Goal: Task Accomplishment & Management: Manage account settings

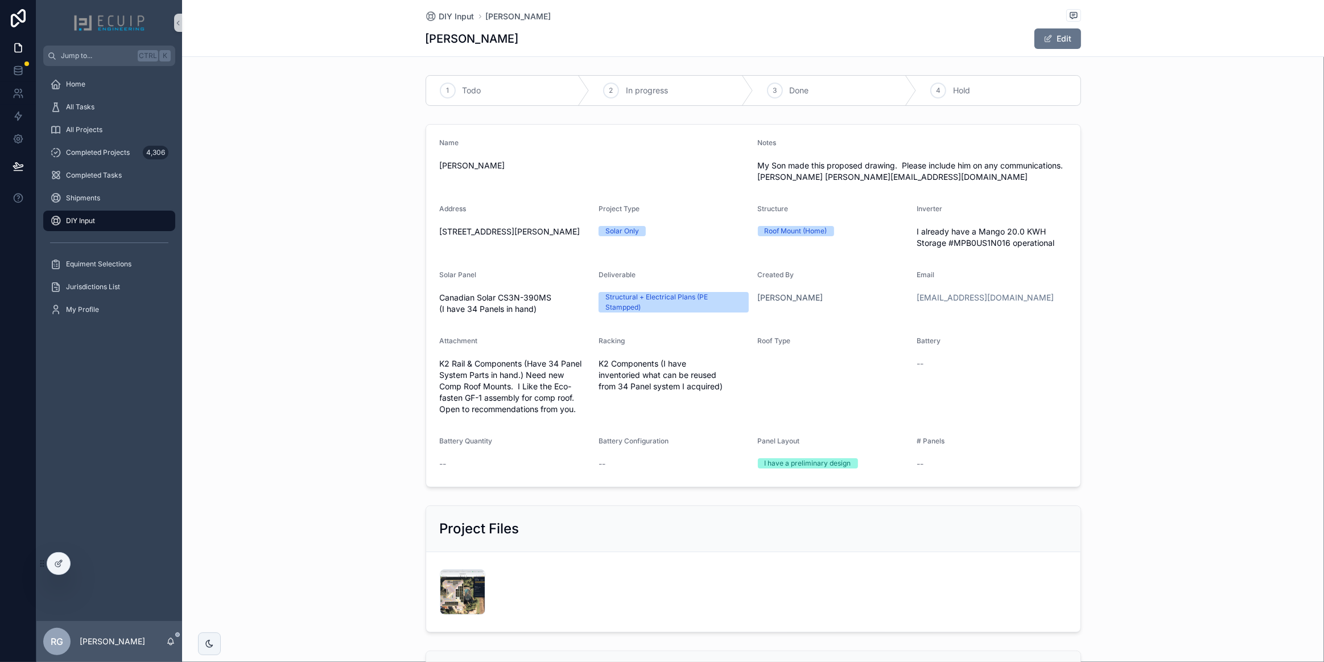
click at [98, 214] on div "DIY Input" at bounding box center [109, 221] width 118 height 18
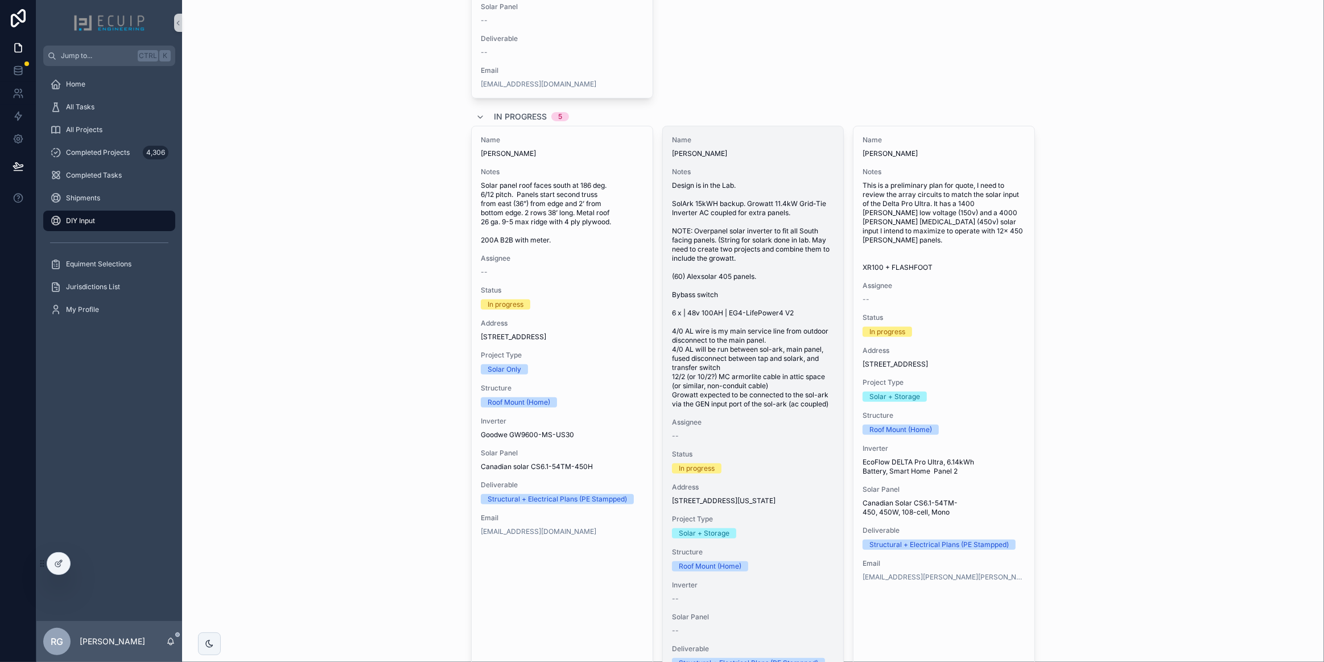
scroll to position [465, 0]
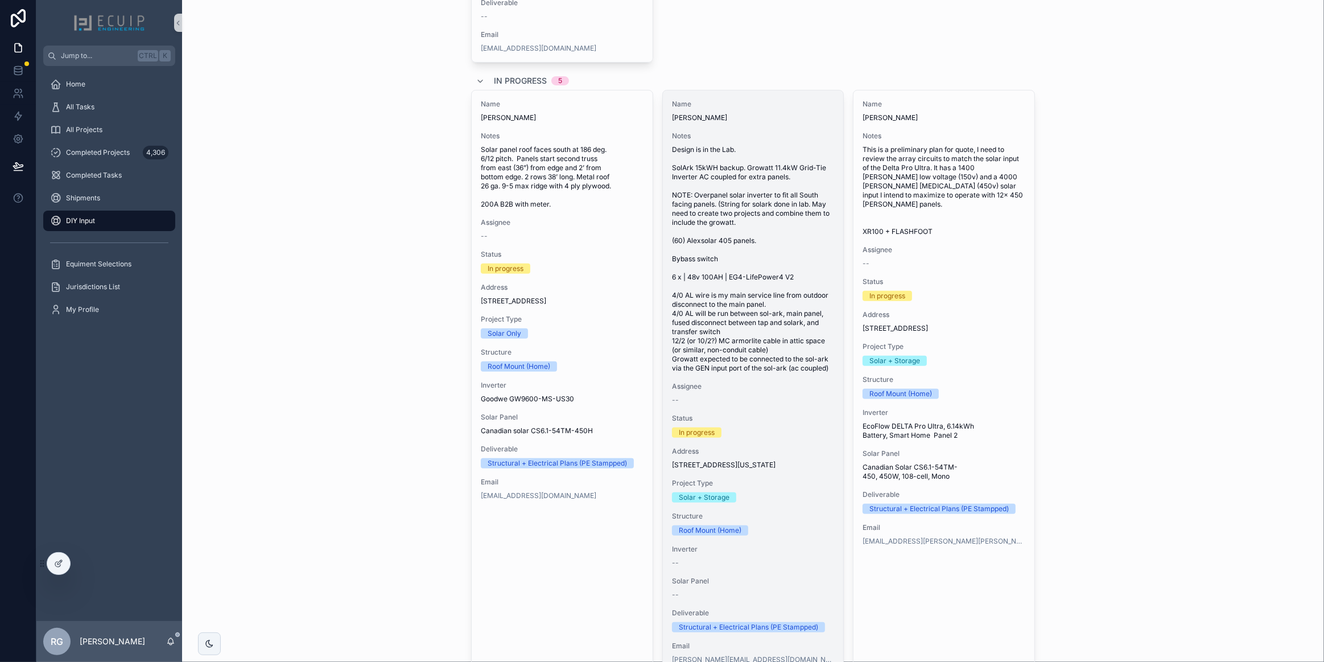
click at [736, 373] on span "Design is in the Lab. SolArk 15kWH backup. Growatt 11.4kW Grid-Tie Inverter AC …" at bounding box center [753, 259] width 163 height 228
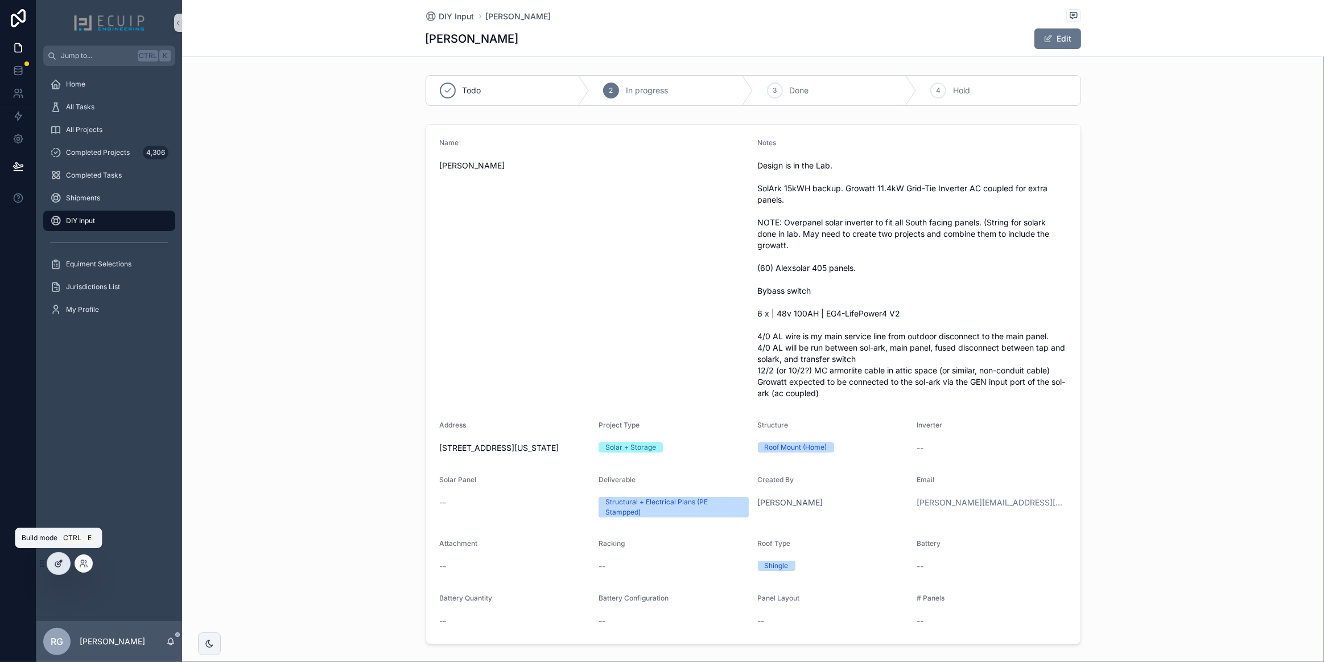
click at [60, 566] on icon at bounding box center [58, 563] width 9 height 9
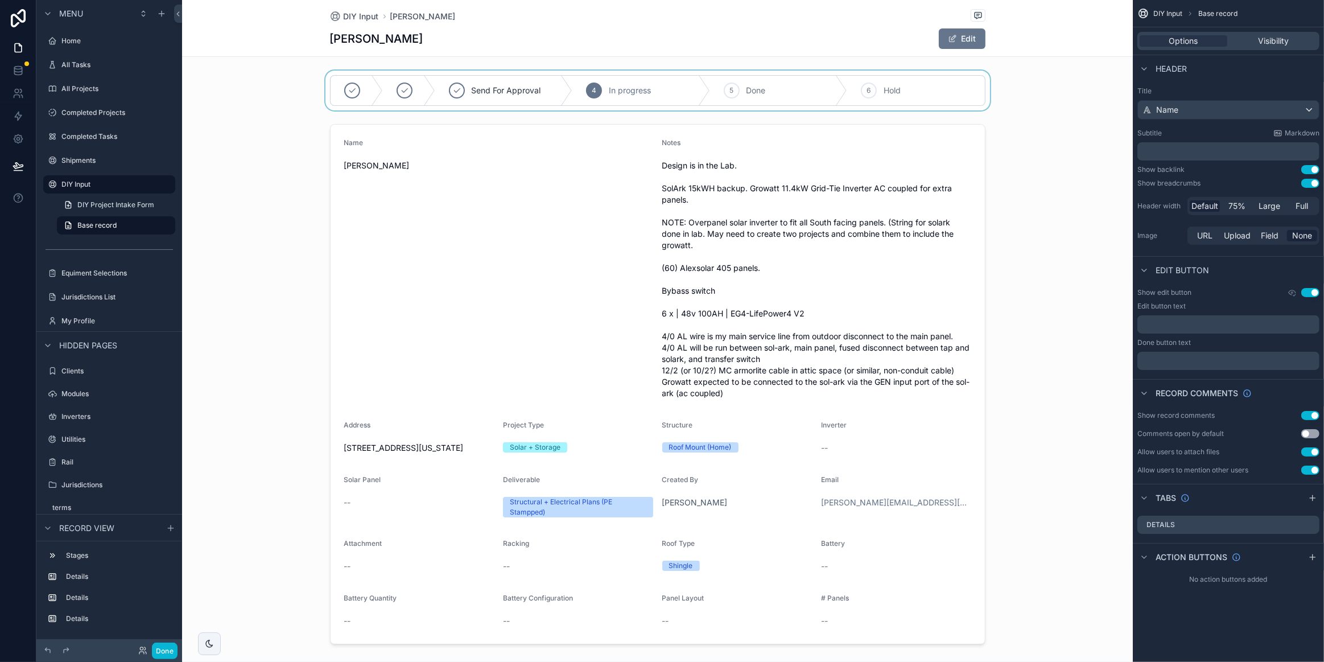
click at [813, 98] on div "scrollable content" at bounding box center [657, 91] width 951 height 40
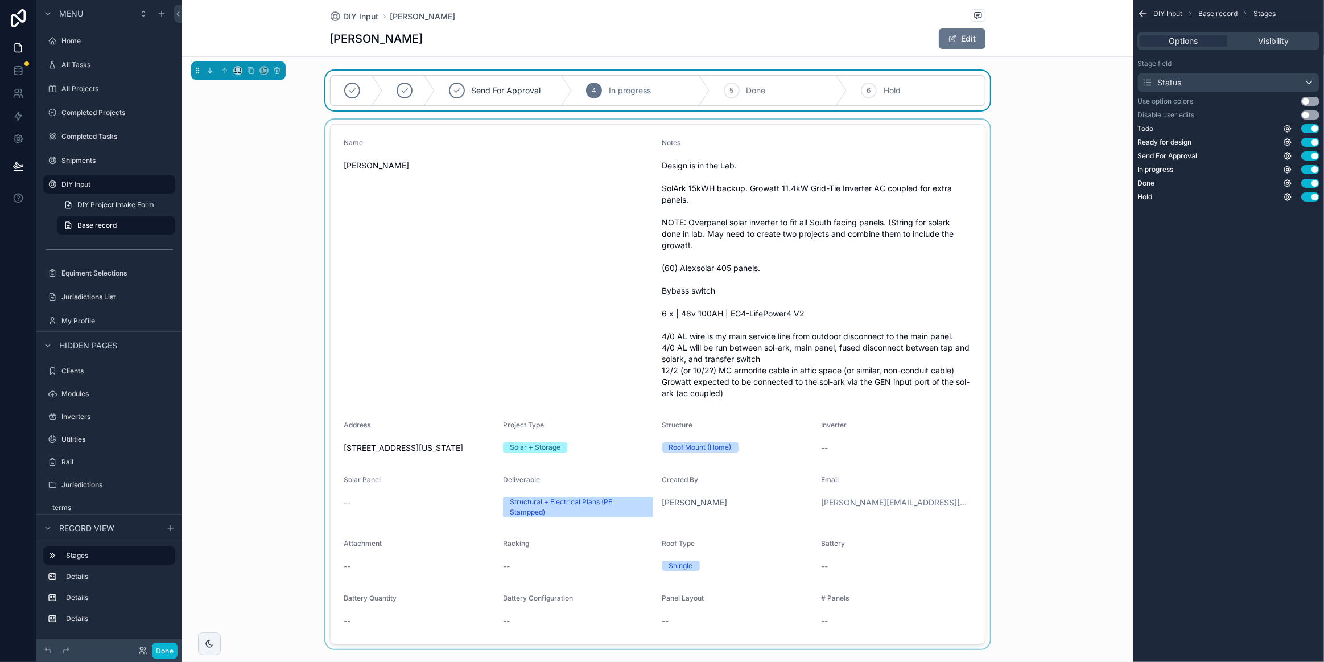
click at [1091, 128] on div "scrollable content" at bounding box center [657, 383] width 951 height 529
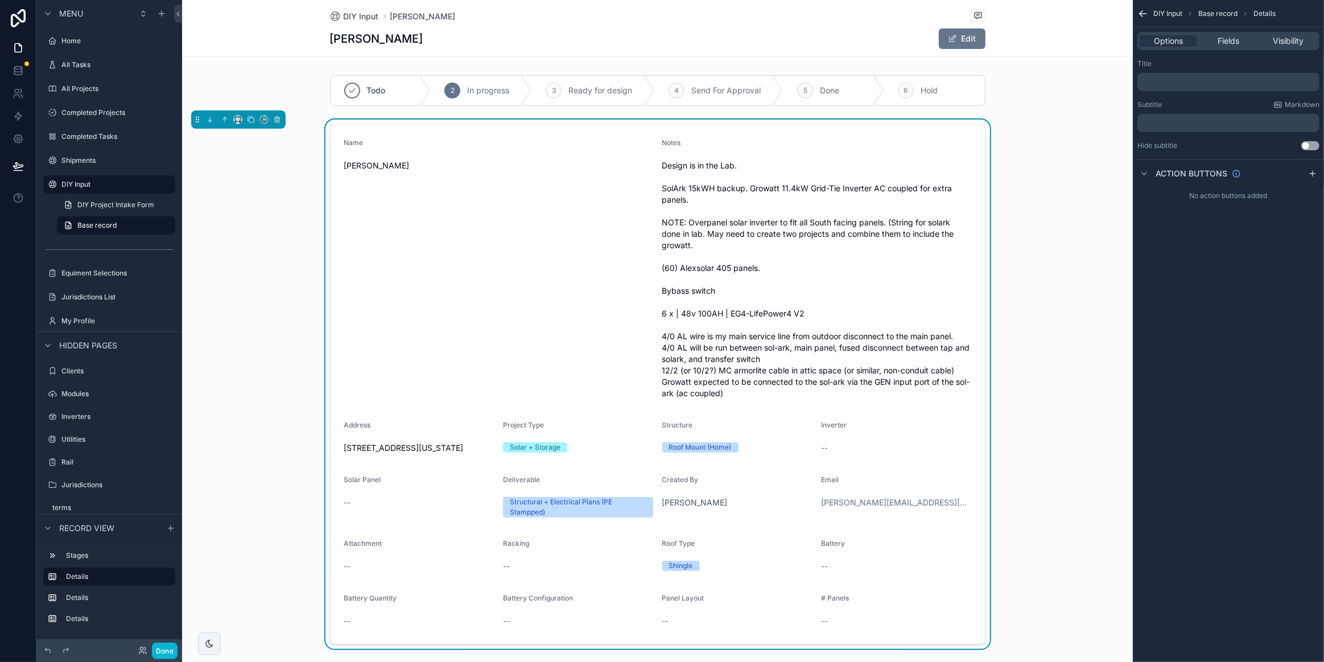
click at [288, 213] on div "Name Matt Miller Notes Design is in the Lab. SolArk 15kWH backup. Growatt 11.4k…" at bounding box center [657, 383] width 951 height 529
click at [167, 642] on button "Done" at bounding box center [165, 650] width 26 height 16
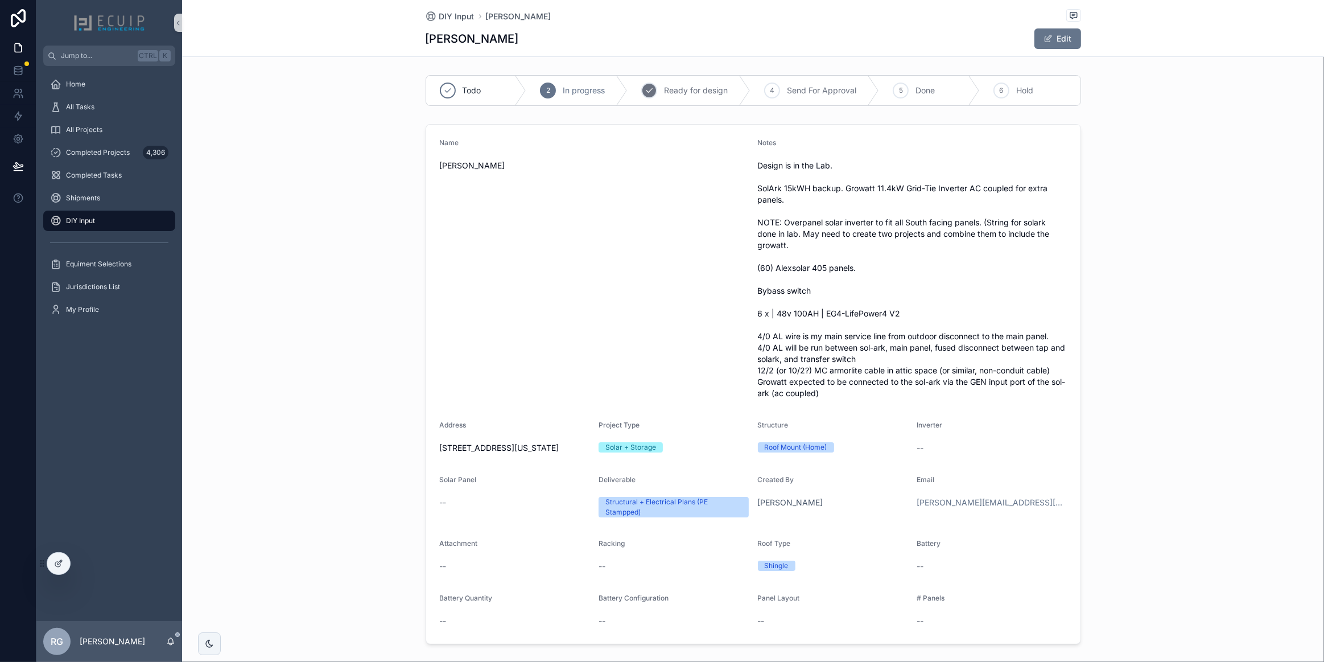
click at [649, 92] on icon "scrollable content" at bounding box center [649, 90] width 9 height 9
click at [114, 224] on div "DIY Input" at bounding box center [109, 221] width 118 height 18
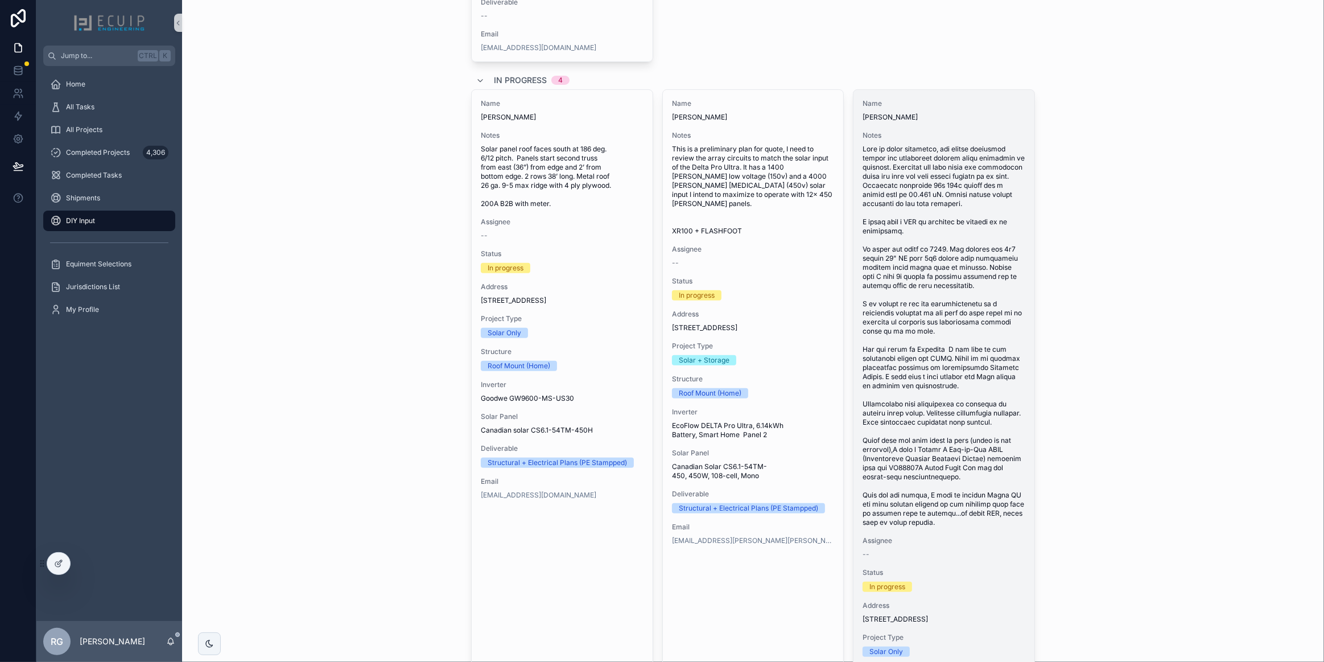
scroll to position [465, 0]
click at [966, 313] on span "scrollable content" at bounding box center [944, 336] width 163 height 382
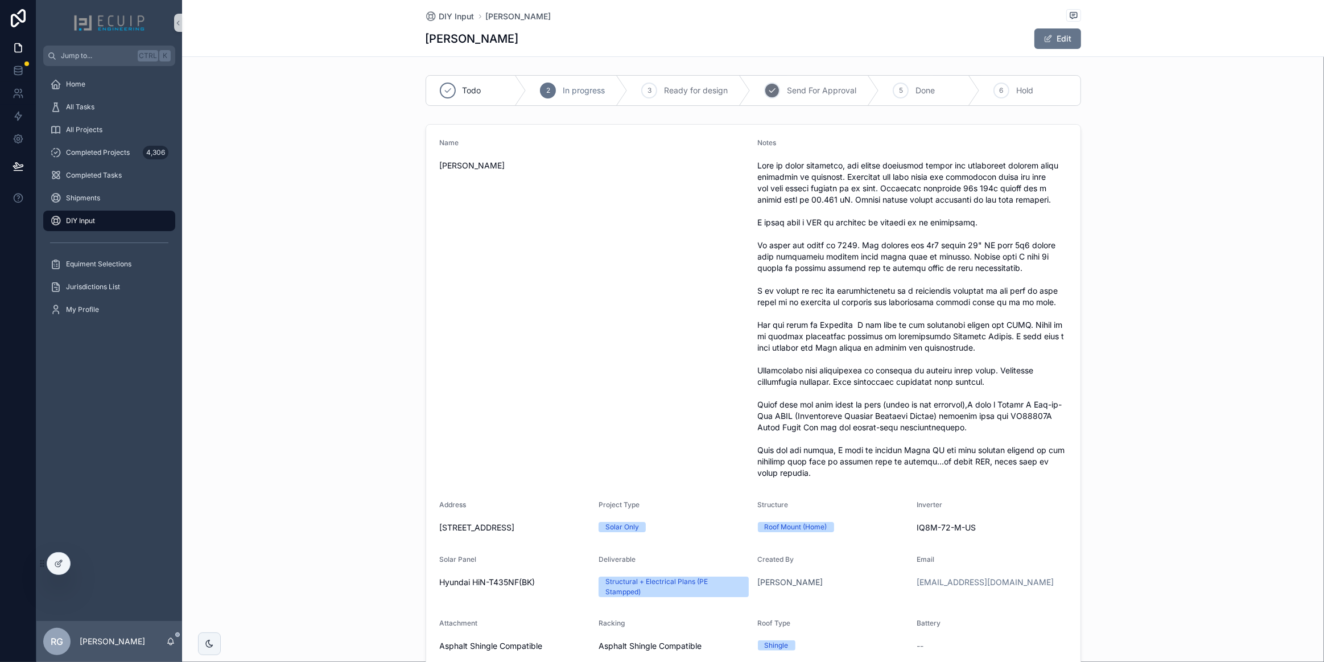
click at [788, 92] on span "Send For Approval" at bounding box center [821, 90] width 69 height 11
click at [113, 216] on div "DIY Input" at bounding box center [109, 221] width 118 height 18
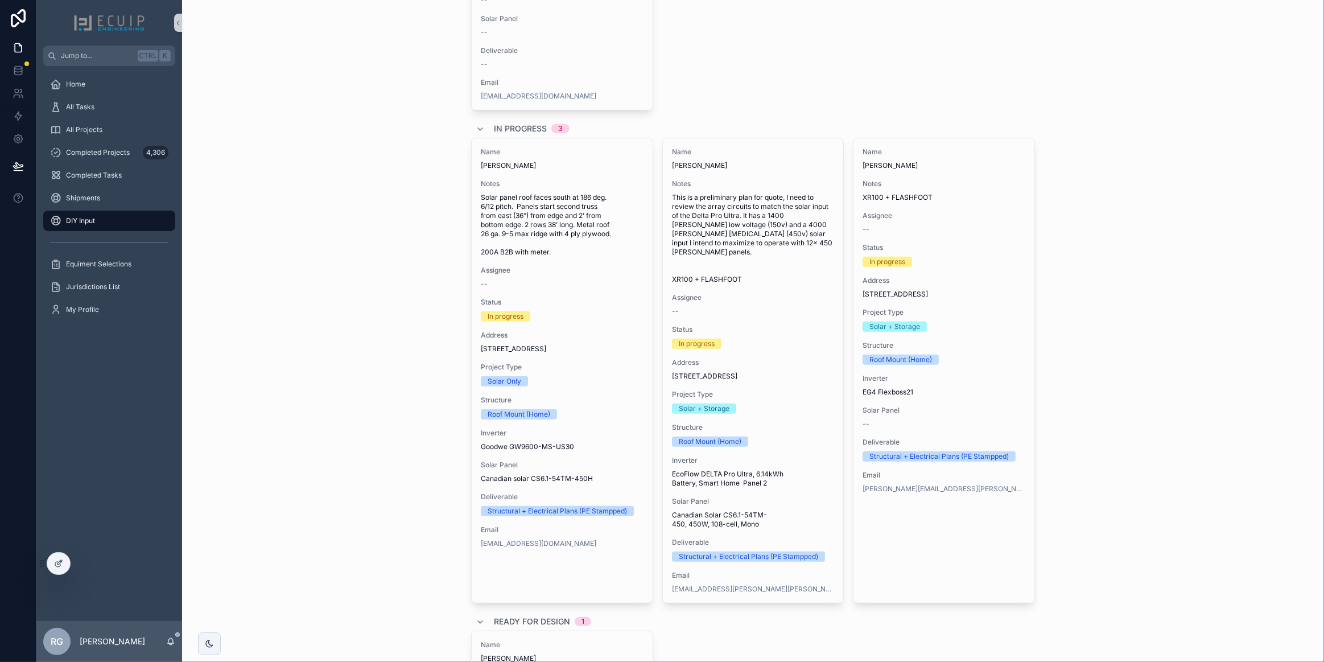
scroll to position [414, 0]
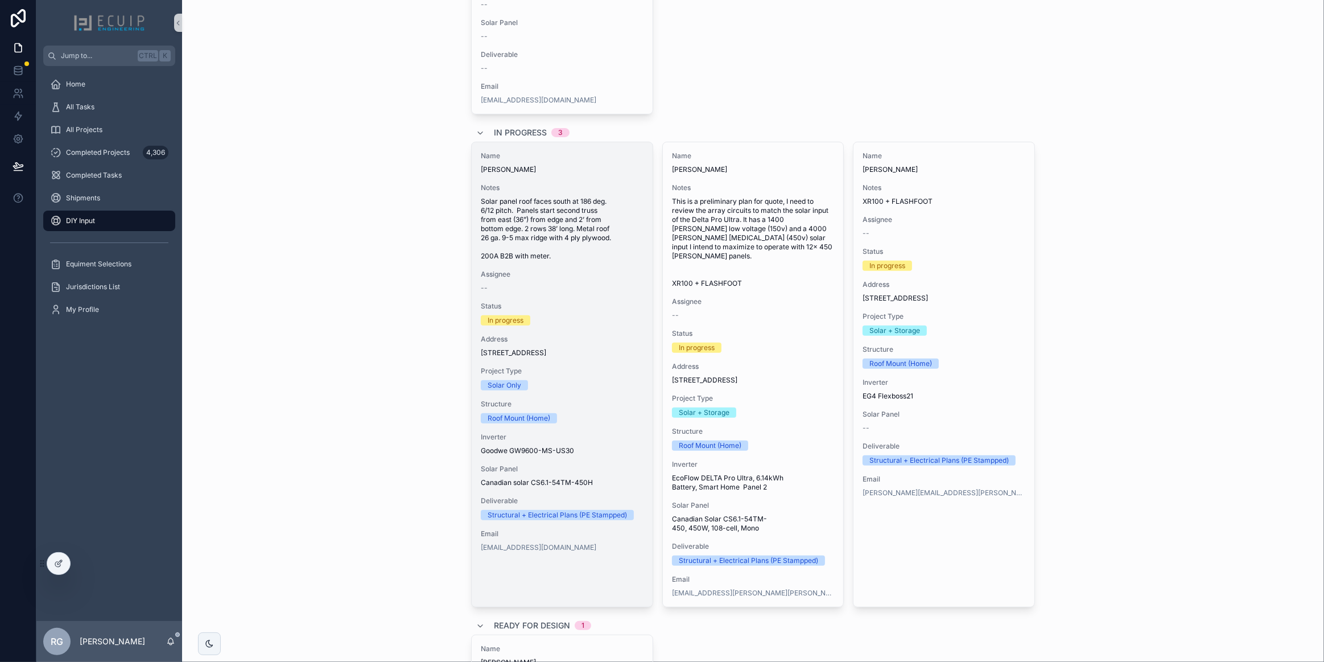
click at [581, 357] on span "5720 Berkley Rd auburndale fl 33823" at bounding box center [562, 352] width 163 height 9
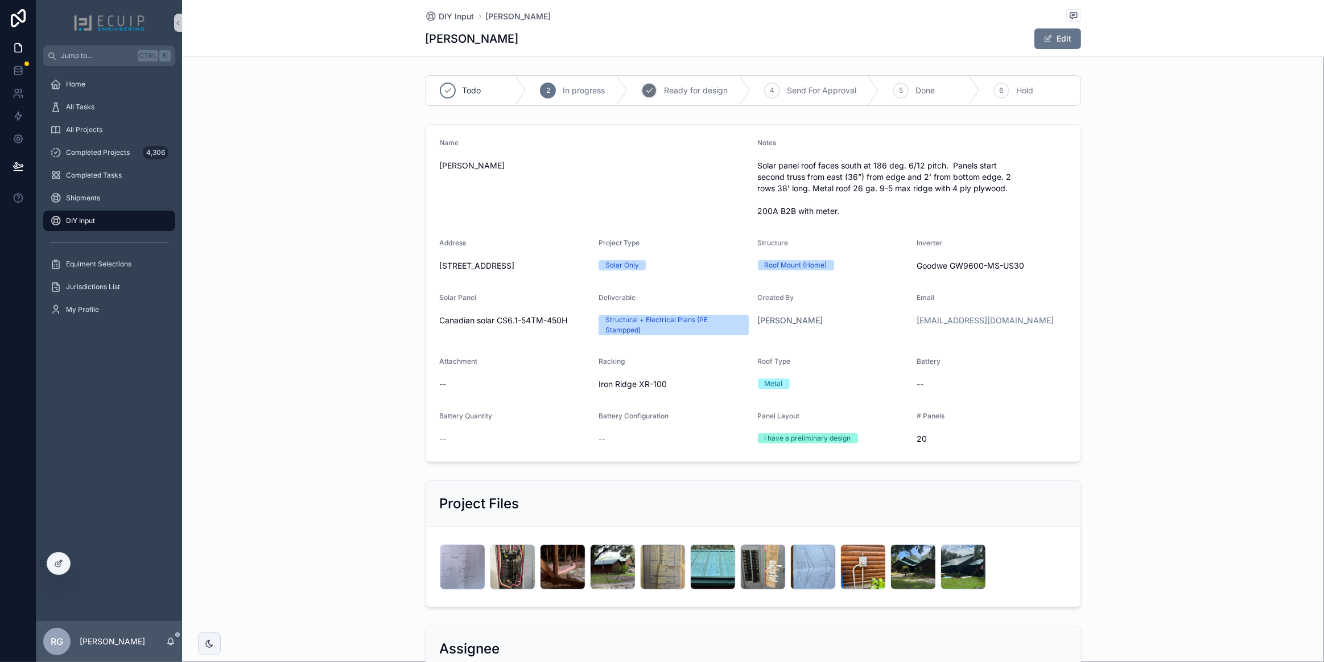
click at [657, 89] on div "3 Ready for design" at bounding box center [689, 91] width 123 height 30
click at [131, 222] on div "DIY Input" at bounding box center [109, 221] width 118 height 18
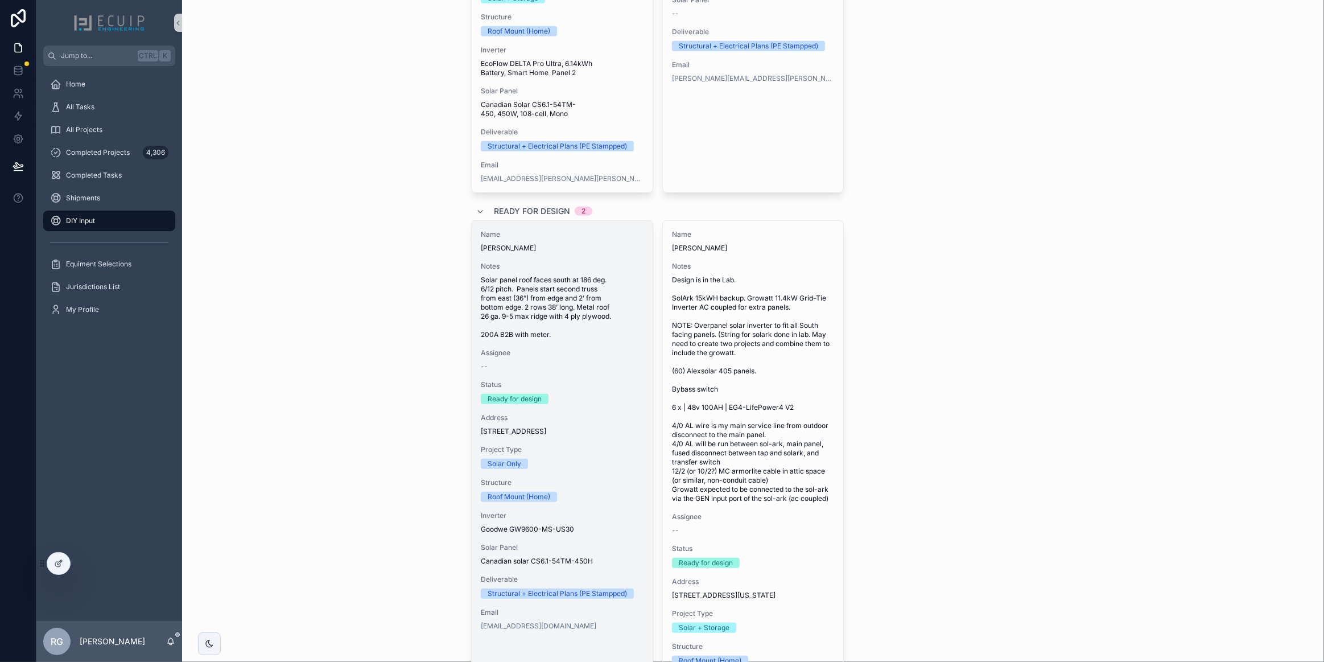
scroll to position [827, 0]
click at [574, 372] on div "Assignee --" at bounding box center [562, 360] width 163 height 23
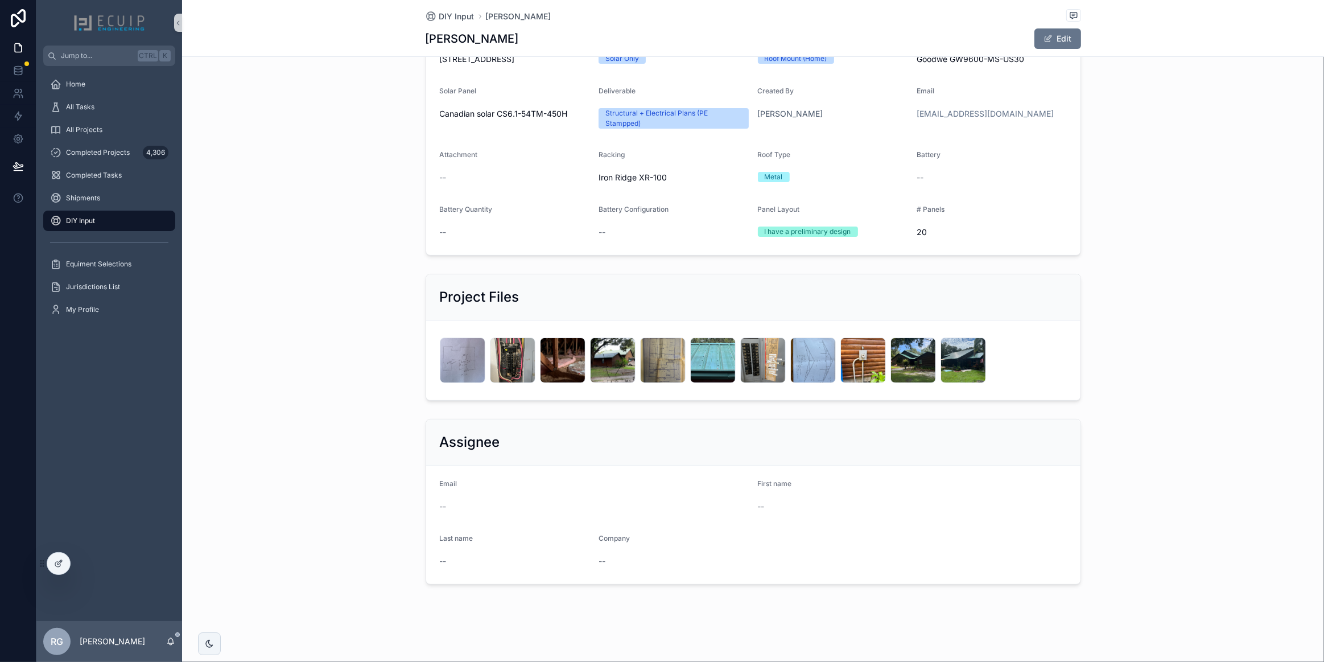
scroll to position [206, 0]
click at [560, 363] on div "IMG_8540 .png" at bounding box center [563, 361] width 46 height 46
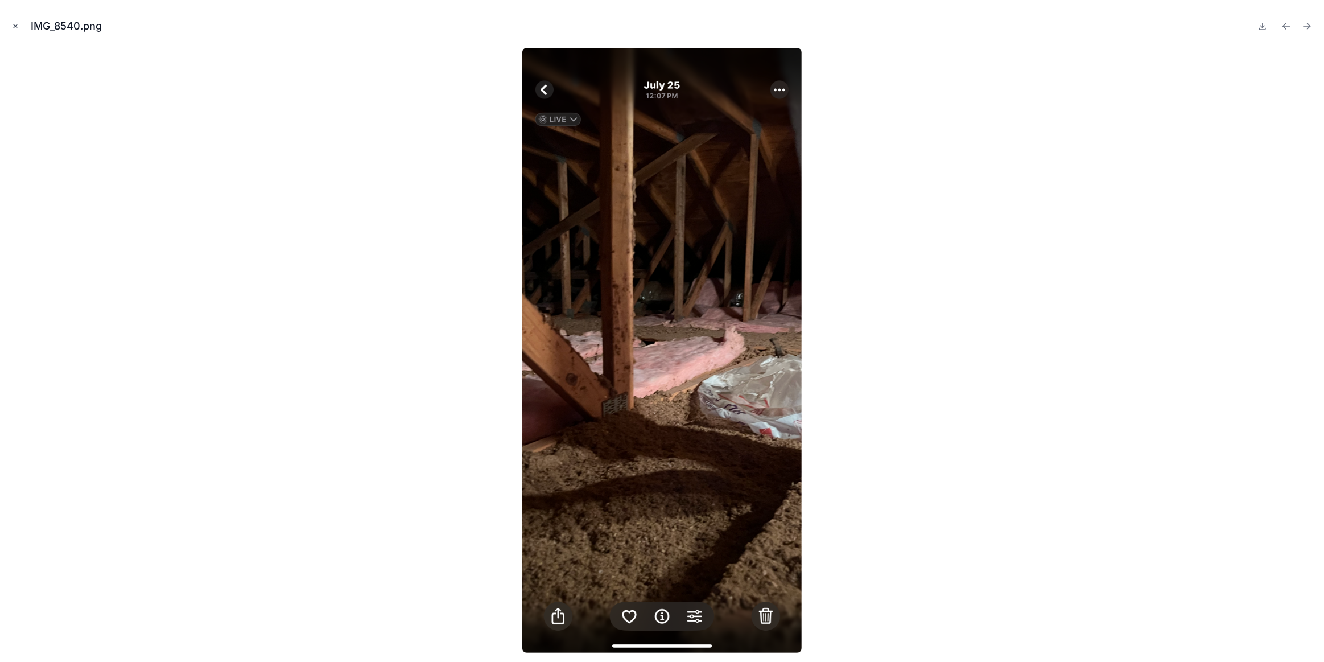
click at [14, 28] on icon "Close modal" at bounding box center [15, 26] width 8 height 8
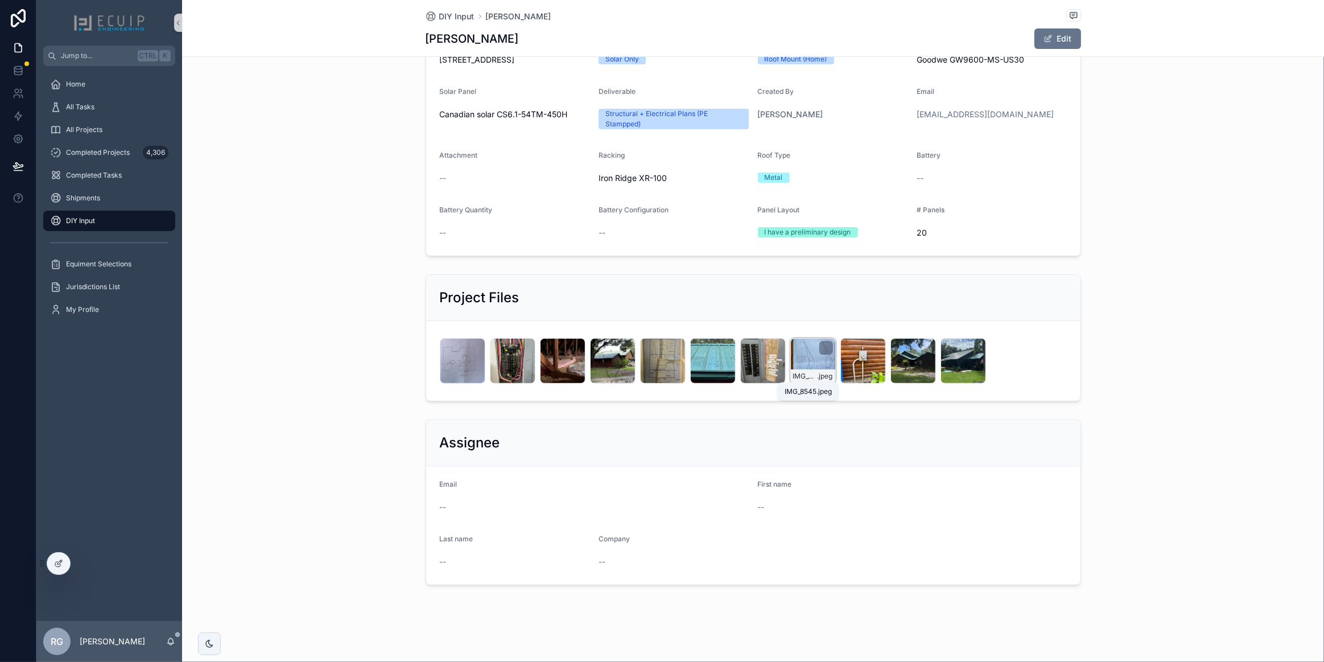
click at [806, 372] on span "IMG_8545" at bounding box center [805, 376] width 24 height 9
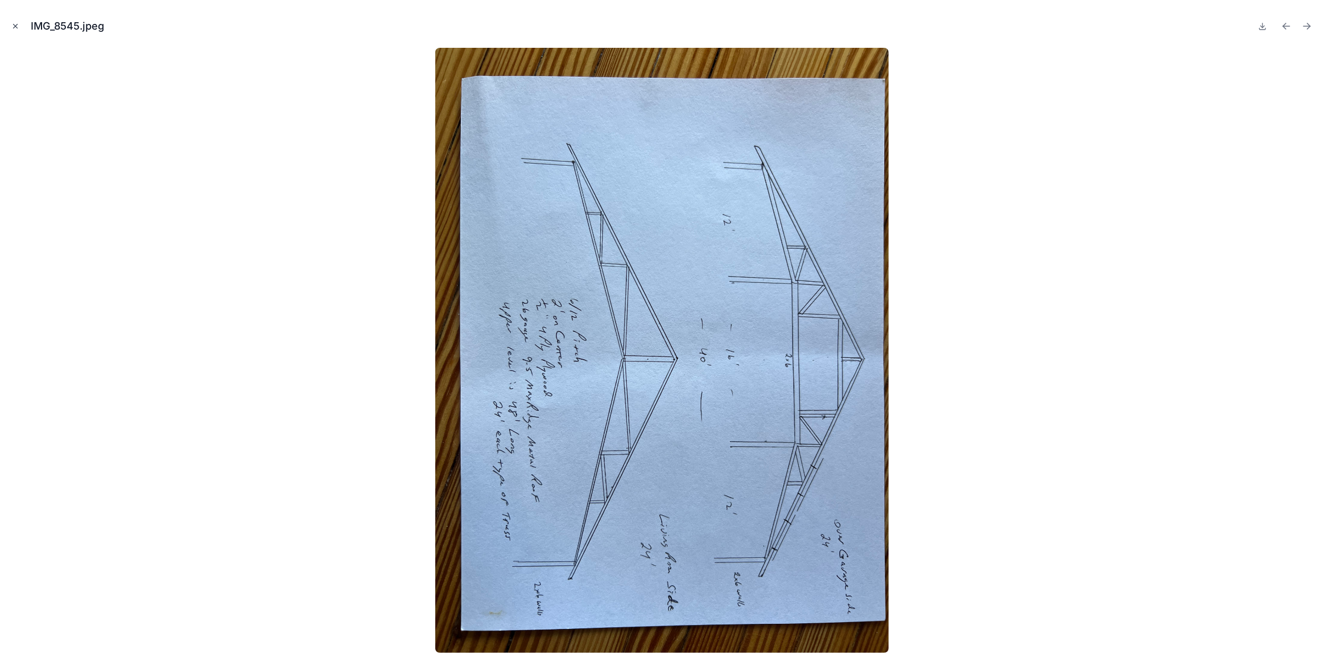
click at [14, 26] on icon "Close modal" at bounding box center [15, 26] width 8 height 8
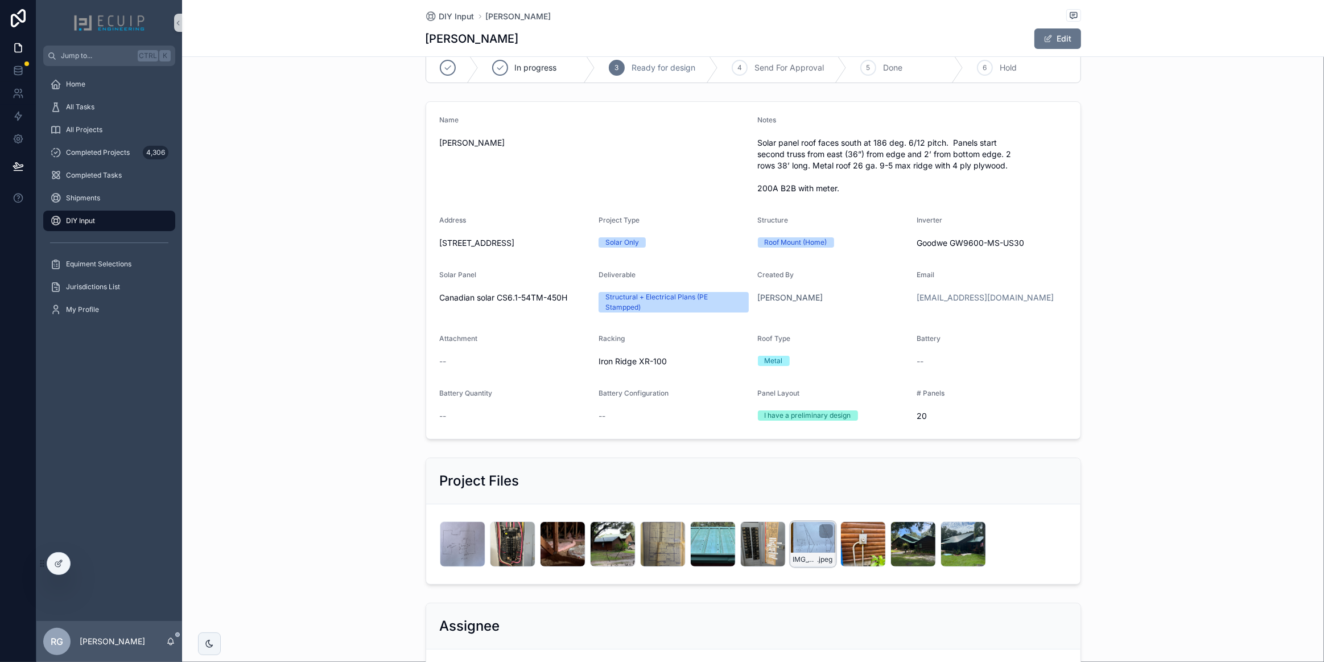
scroll to position [103, 0]
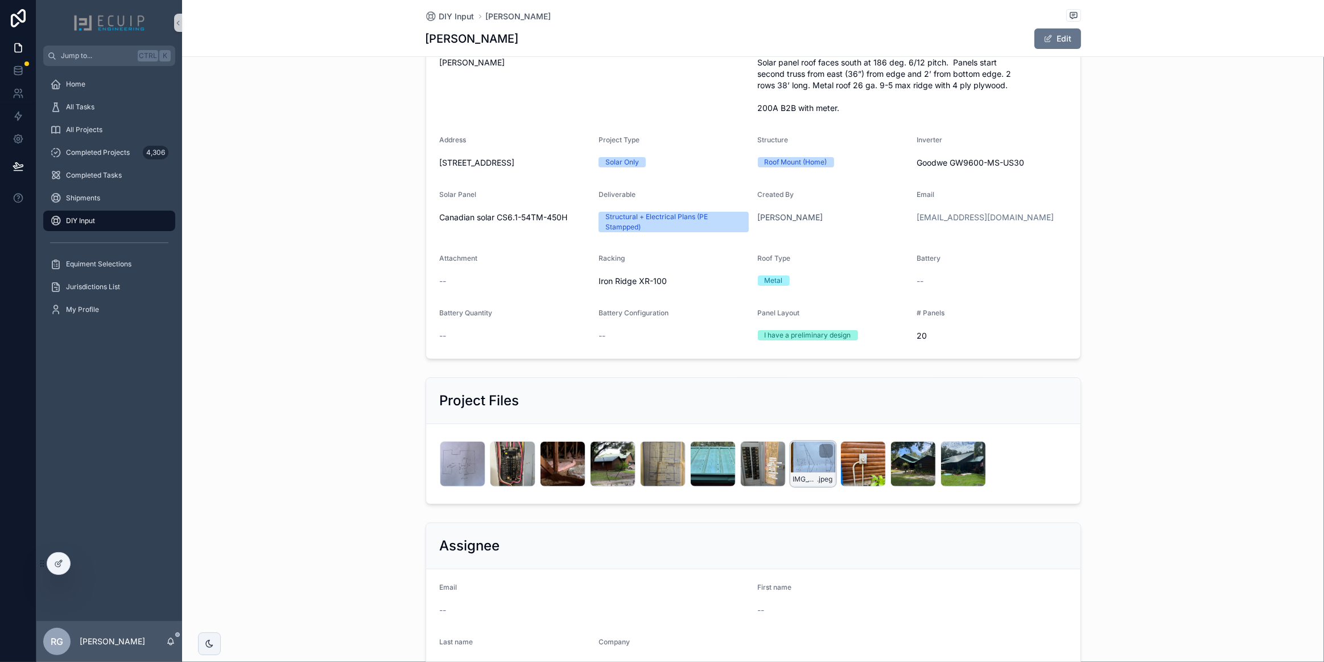
click at [802, 454] on div "IMG_8545 .jpeg" at bounding box center [813, 464] width 46 height 46
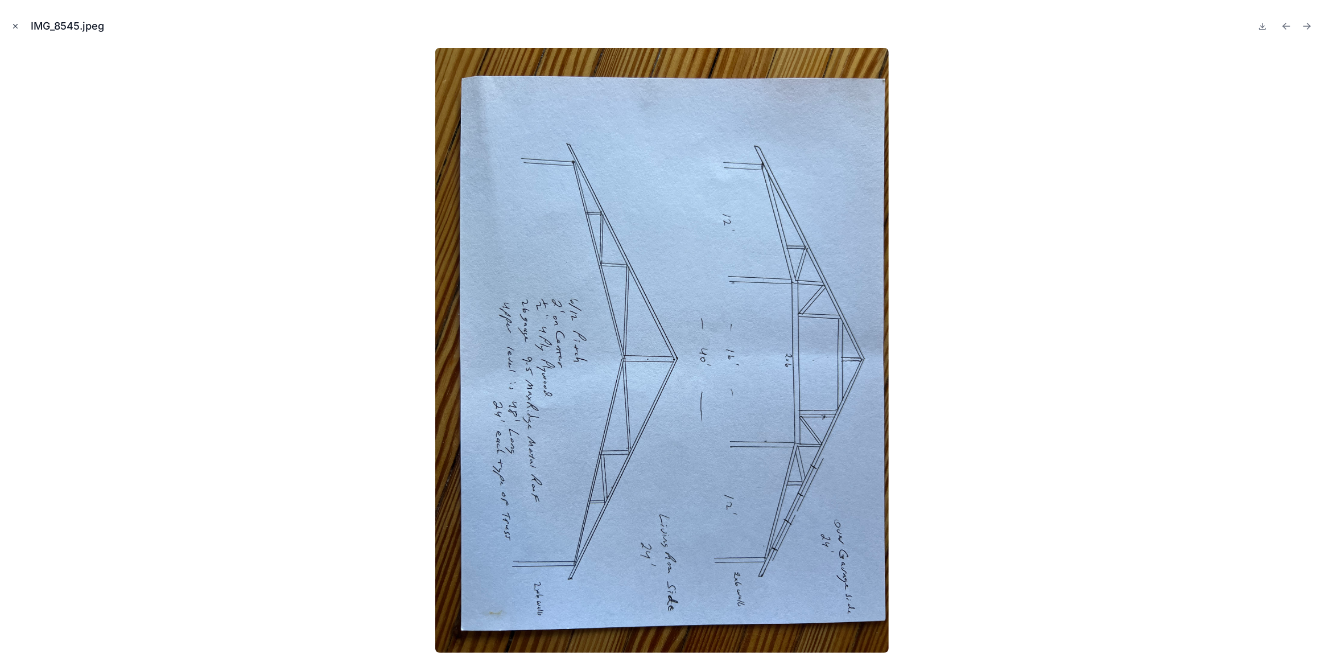
click at [13, 29] on icon "Close modal" at bounding box center [15, 26] width 8 height 8
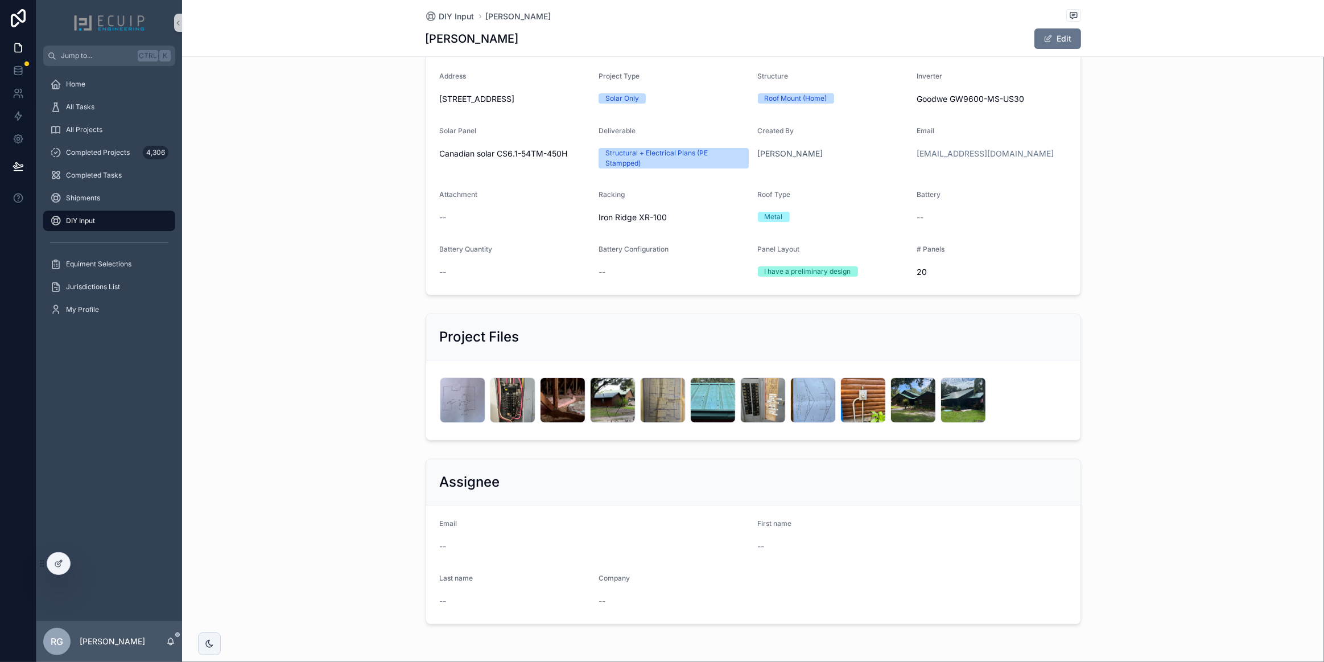
scroll to position [154, 0]
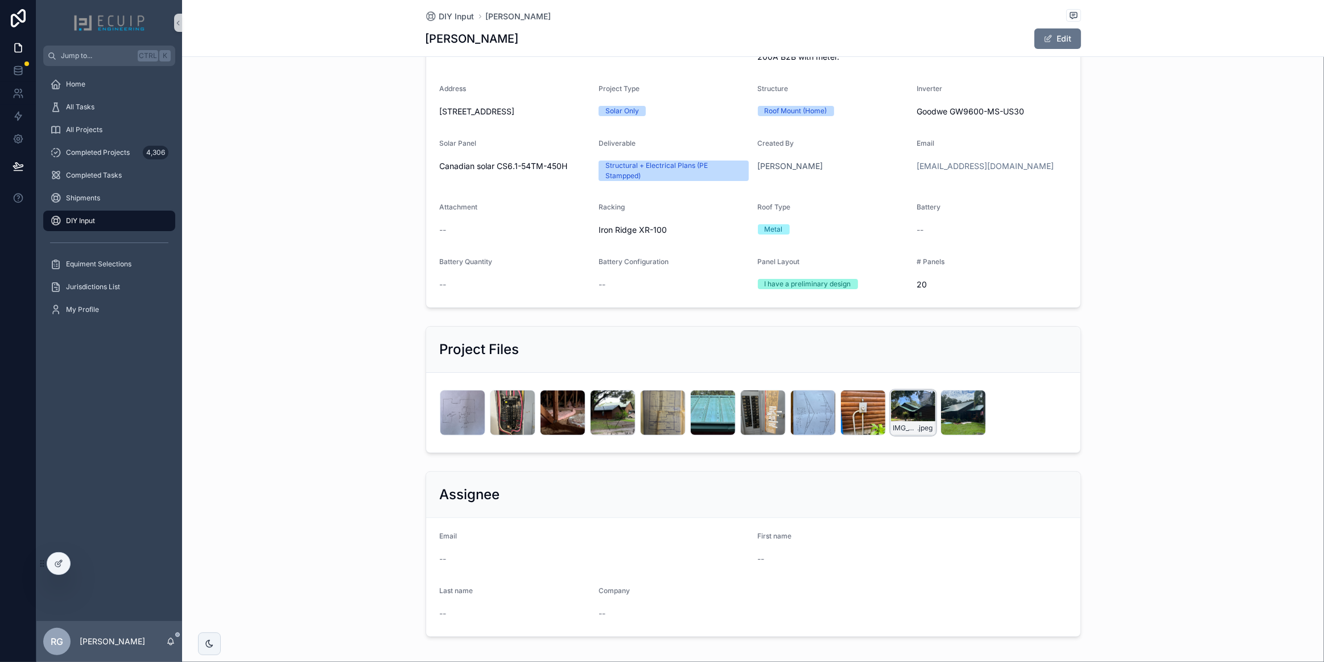
click at [905, 416] on div "IMG_8550 .jpeg" at bounding box center [913, 413] width 46 height 46
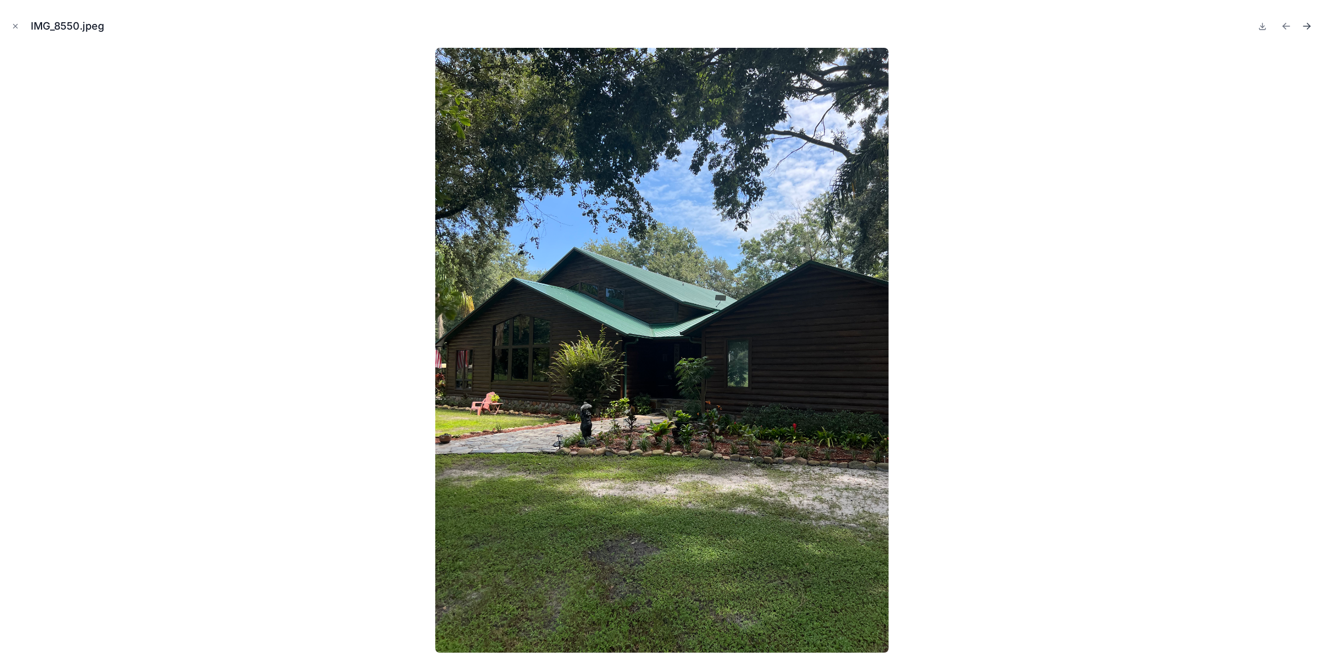
click at [1310, 27] on icon "Next file" at bounding box center [1306, 25] width 11 height 11
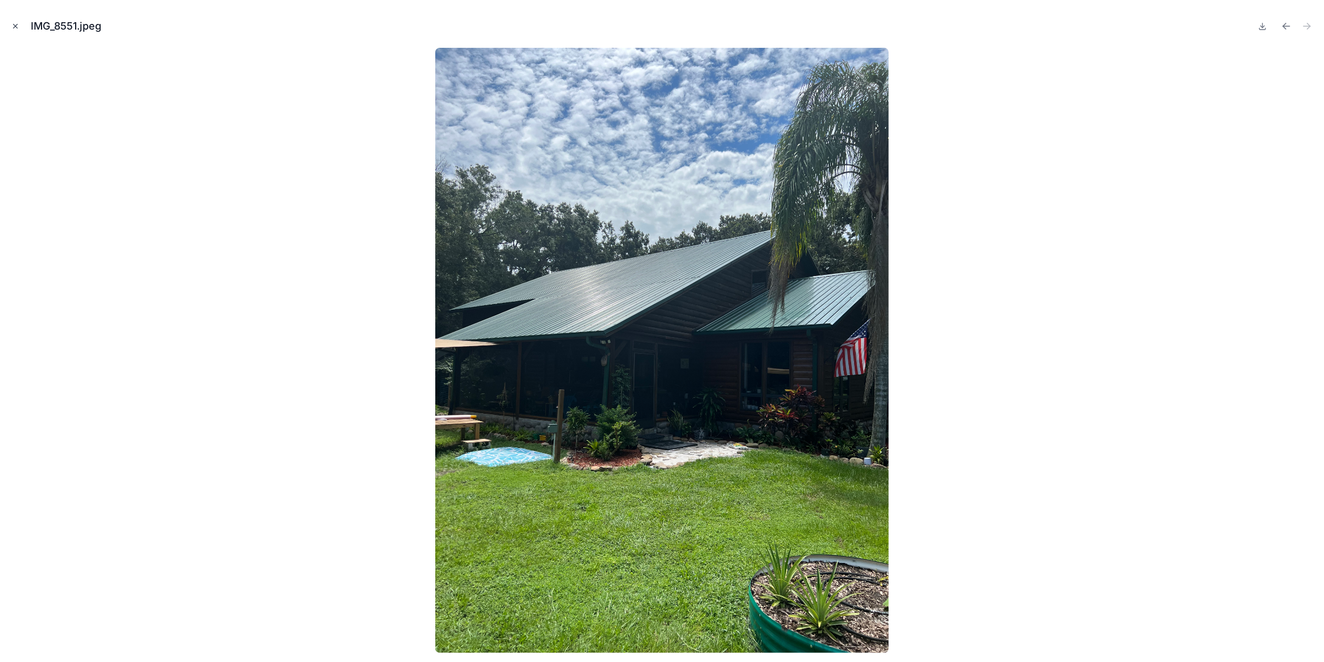
click at [16, 24] on icon "Close modal" at bounding box center [15, 26] width 8 height 8
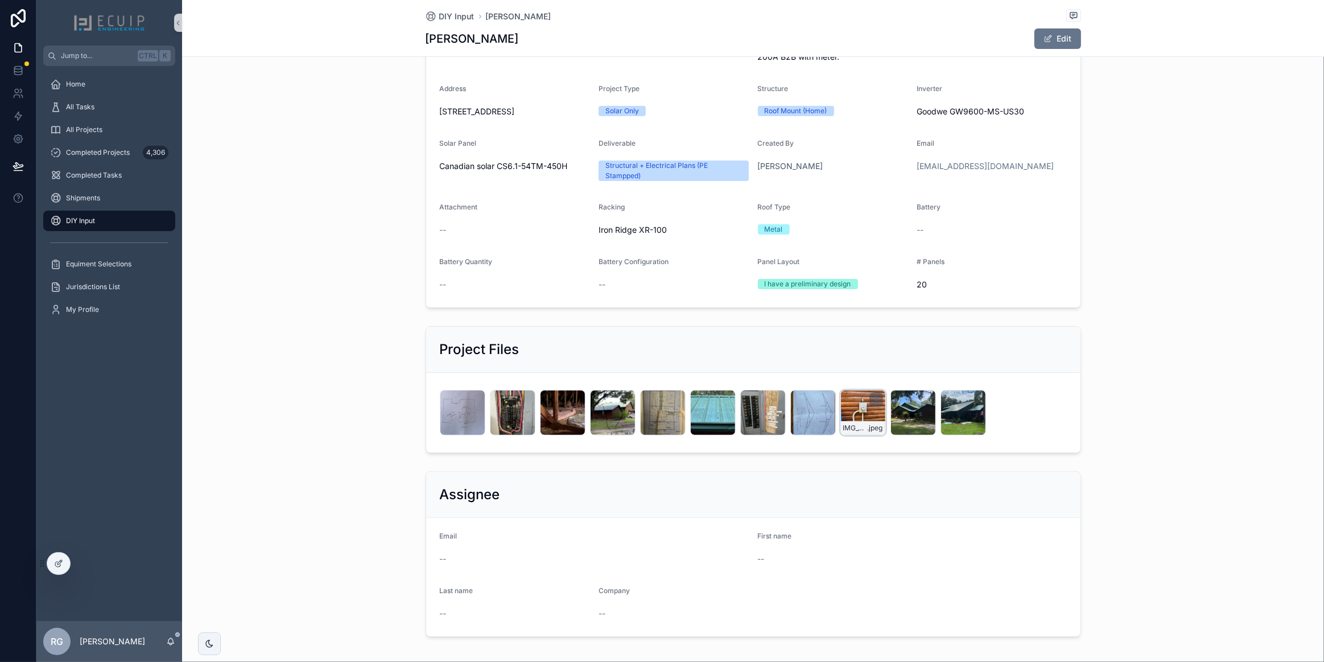
click at [861, 416] on div "IMG_8549 .jpeg" at bounding box center [863, 413] width 46 height 46
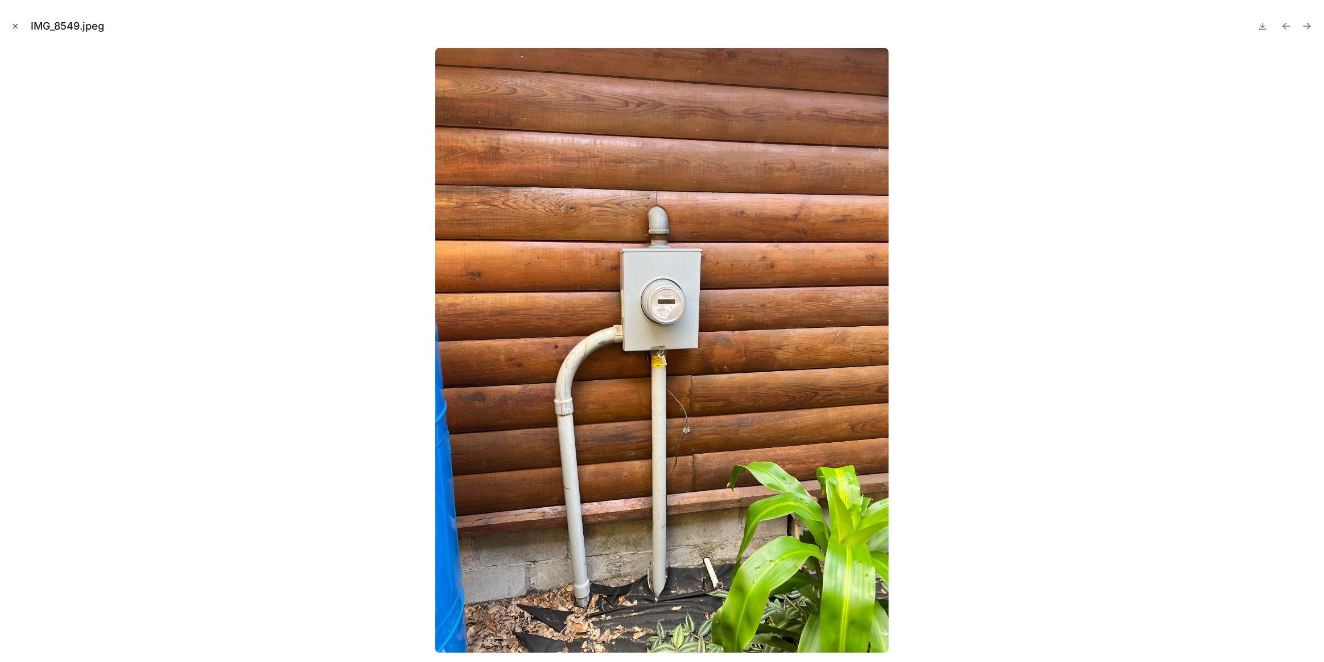
click at [19, 26] on icon "Close modal" at bounding box center [15, 26] width 8 height 8
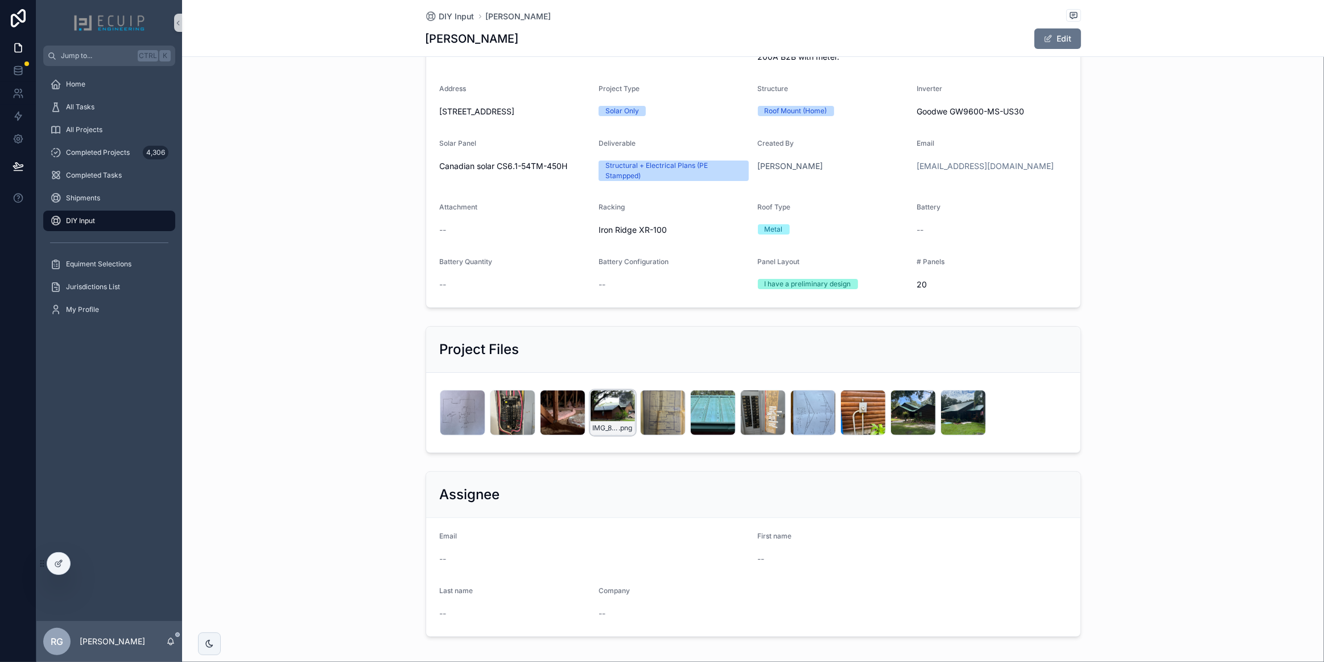
click at [601, 415] on div "IMG_8543 .png" at bounding box center [613, 413] width 46 height 46
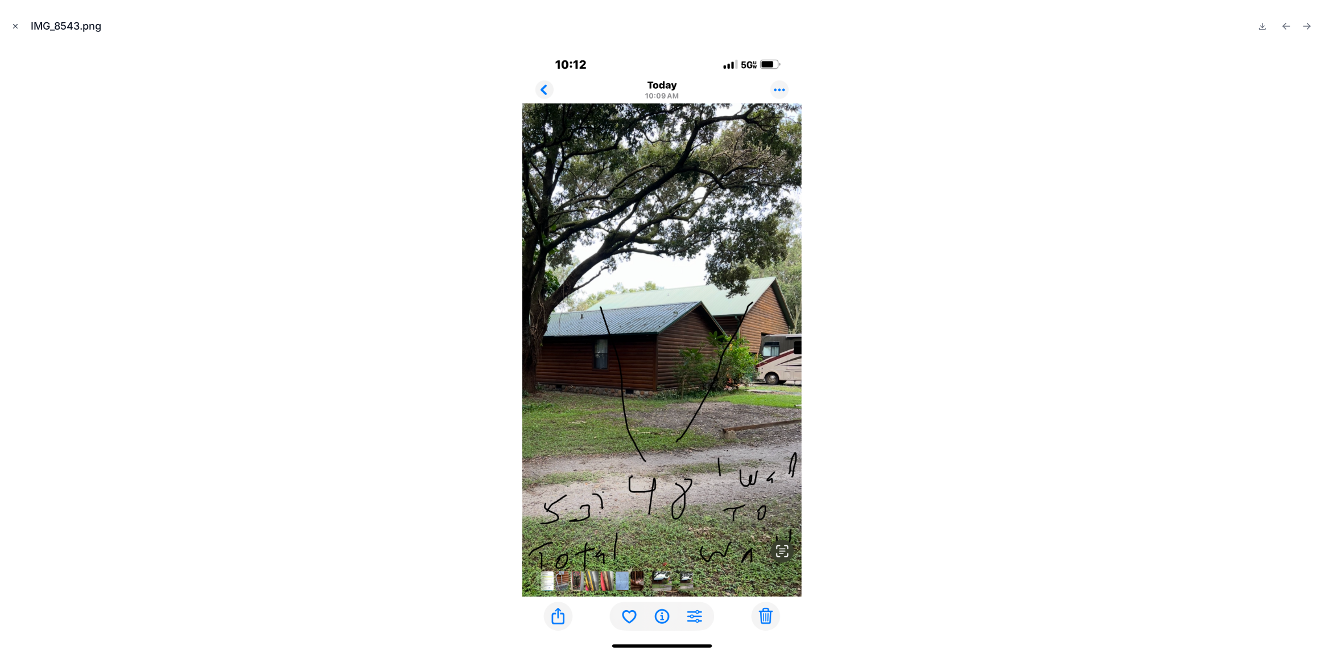
click at [16, 27] on icon "Close modal" at bounding box center [15, 26] width 8 height 8
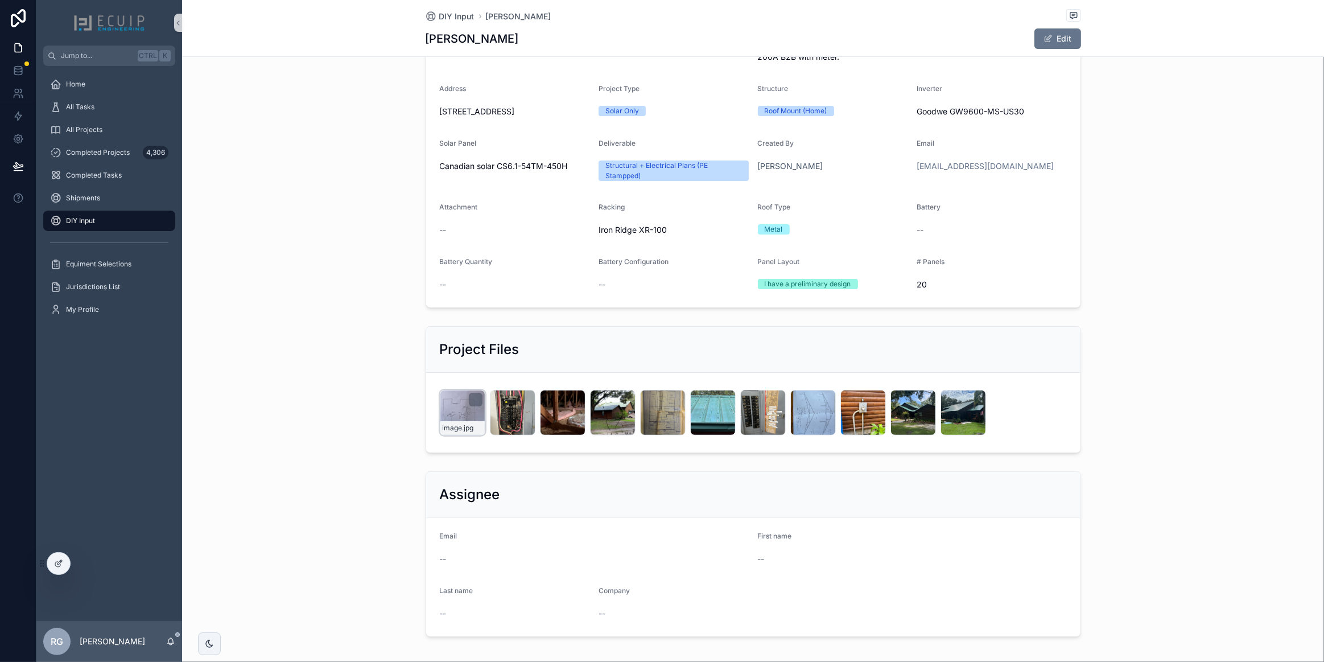
click at [451, 414] on div "image .jpg" at bounding box center [463, 413] width 46 height 46
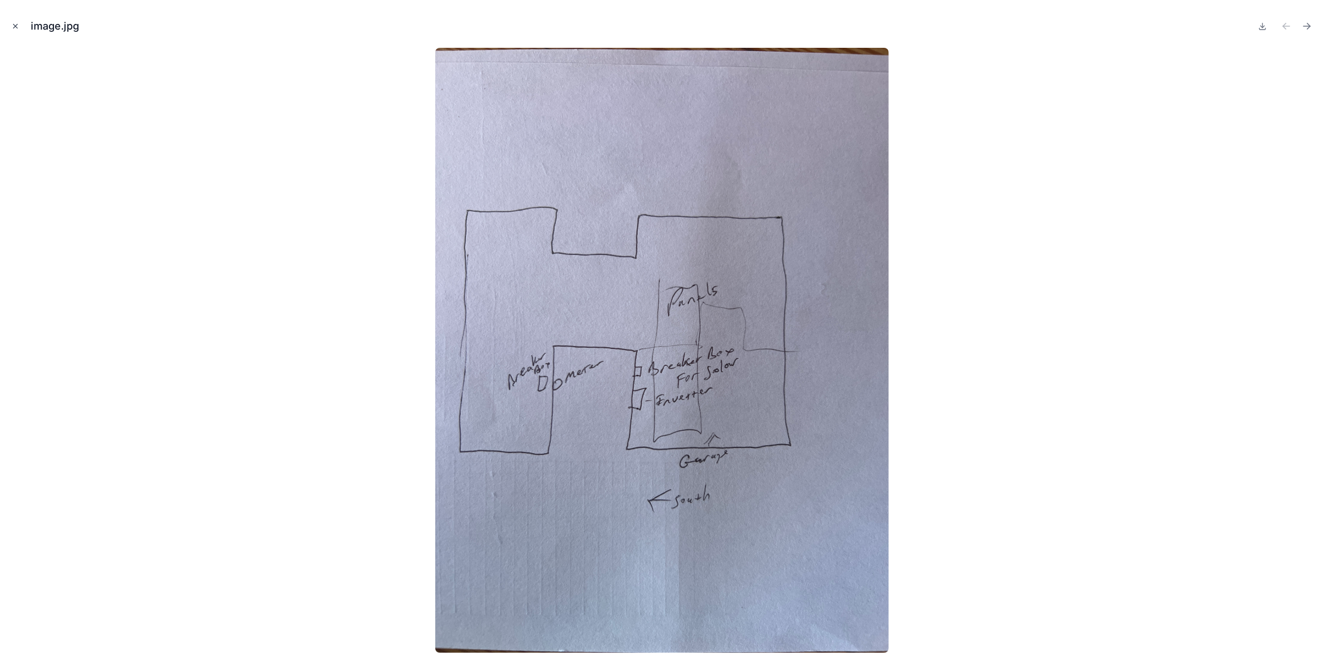
click at [13, 26] on icon "Close modal" at bounding box center [15, 26] width 8 height 8
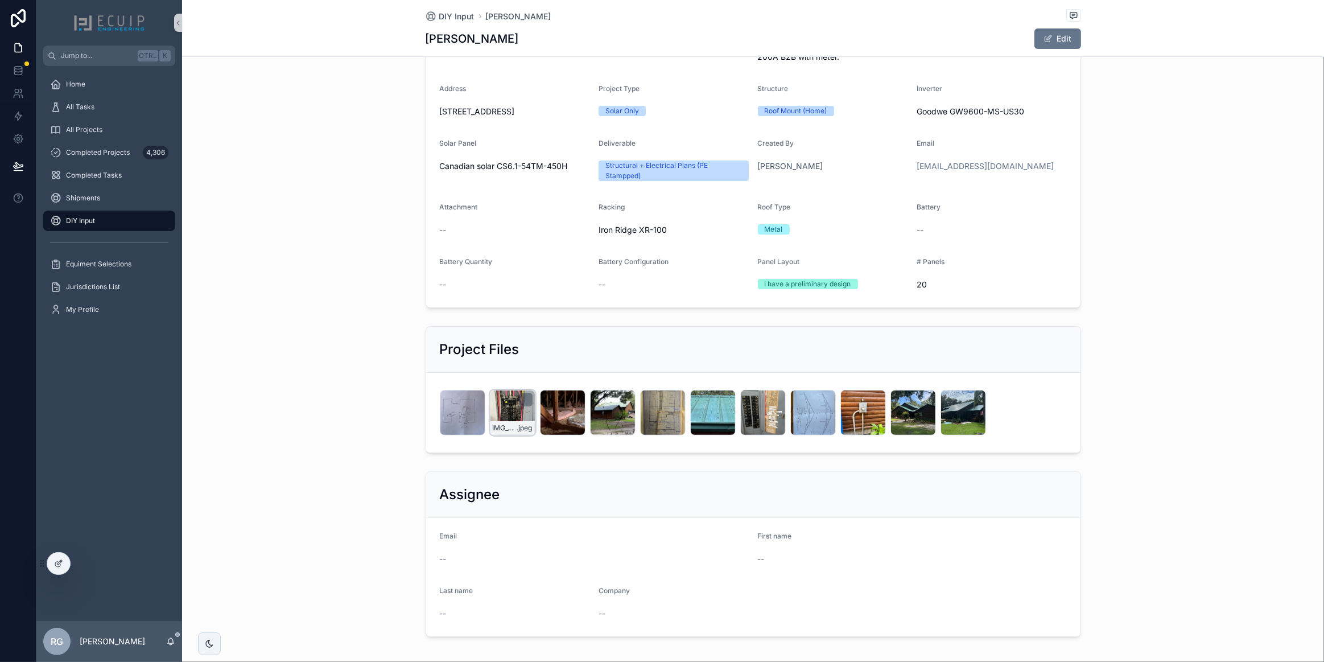
click at [506, 416] on div "IMG_8536 .jpeg" at bounding box center [513, 413] width 46 height 46
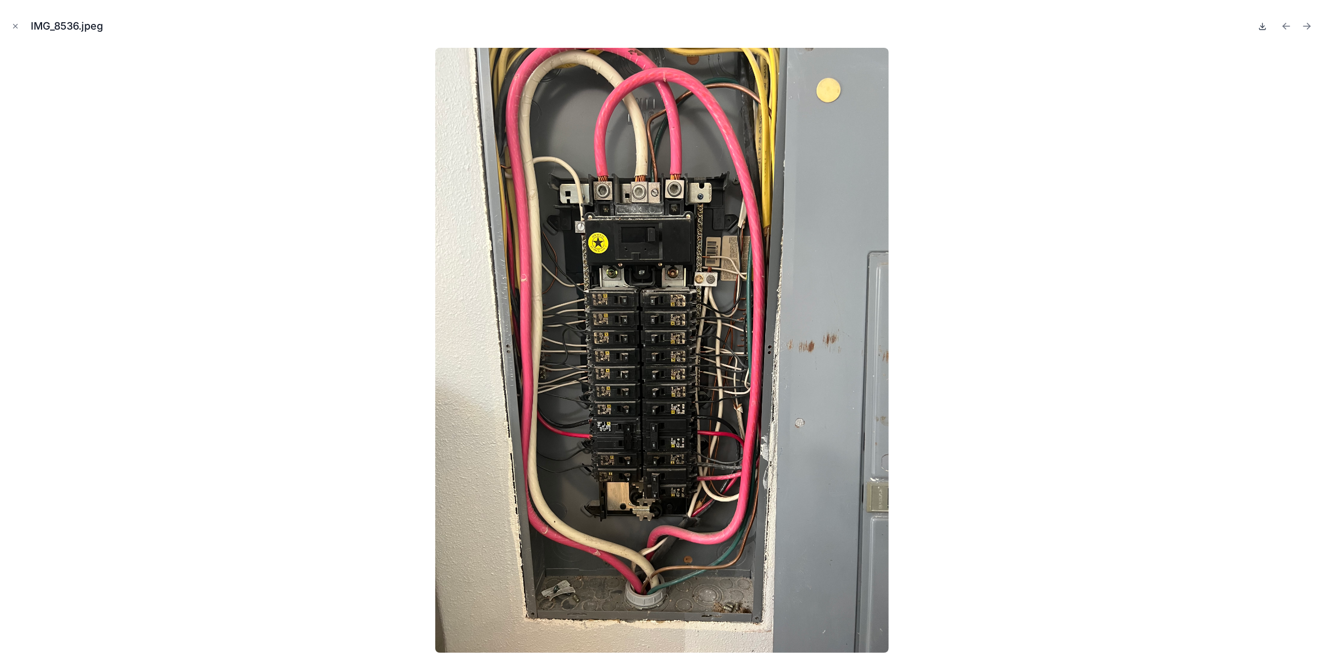
click at [1265, 26] on icon at bounding box center [1262, 26] width 9 height 9
click at [1169, 319] on div at bounding box center [662, 350] width 1306 height 605
click at [16, 24] on icon "Close modal" at bounding box center [15, 26] width 8 height 8
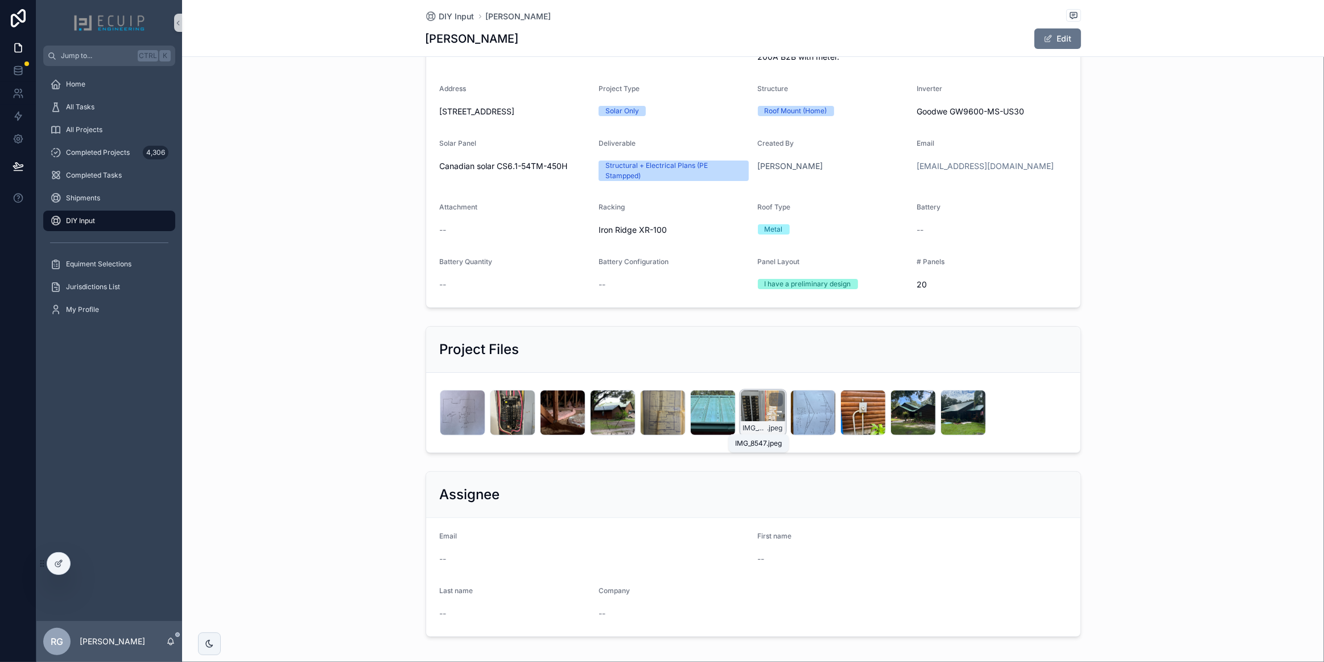
click at [755, 411] on div "IMG_8547 .jpeg" at bounding box center [763, 413] width 46 height 46
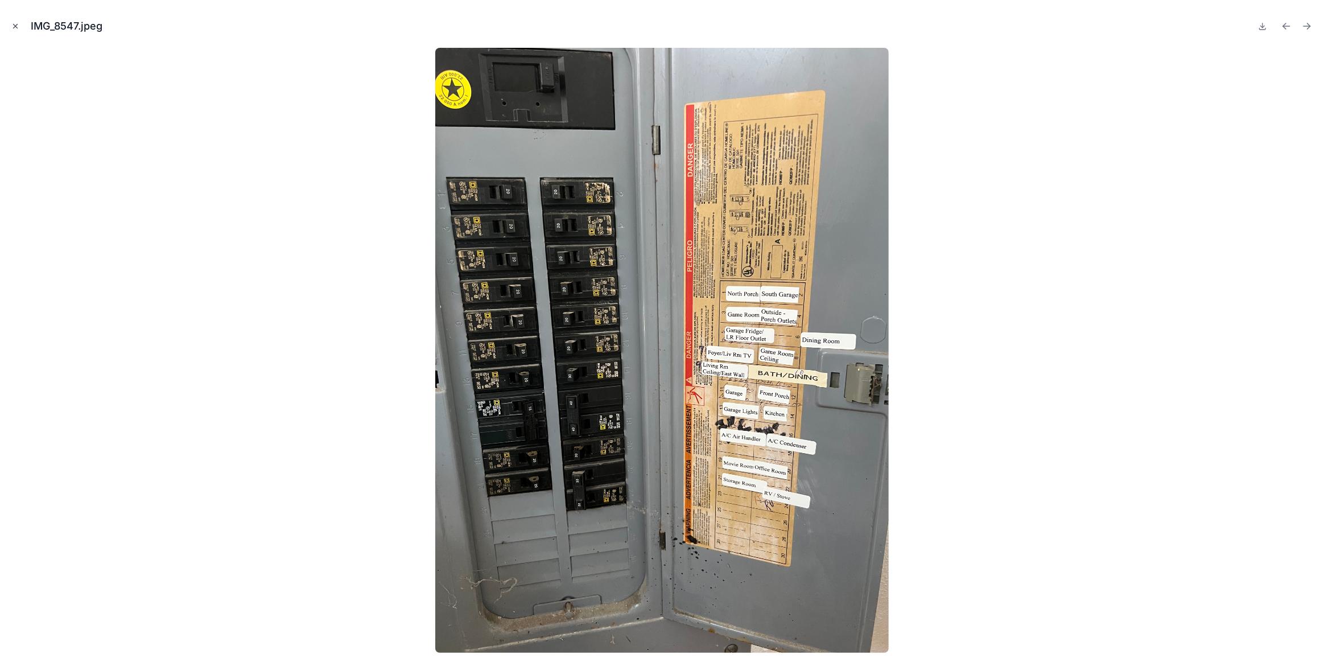
click at [16, 29] on icon "Close modal" at bounding box center [15, 26] width 8 height 8
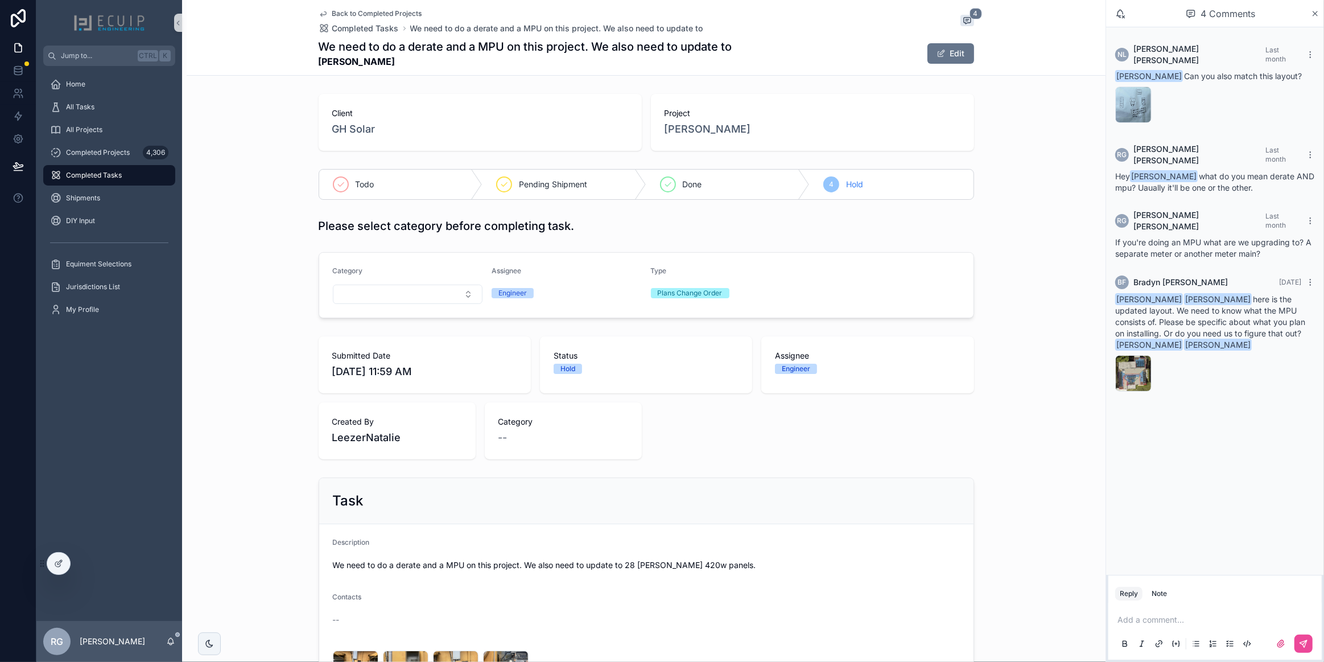
scroll to position [209, 0]
